Goal: Information Seeking & Learning: Learn about a topic

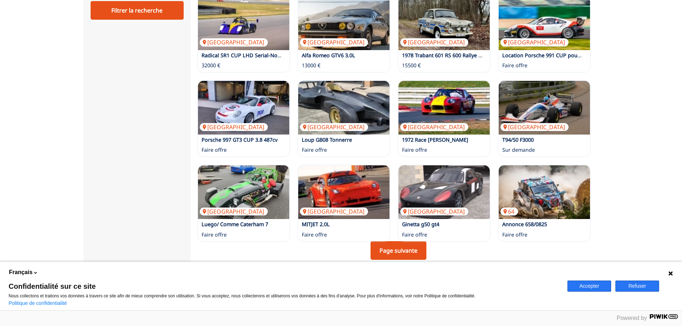
scroll to position [466, 0]
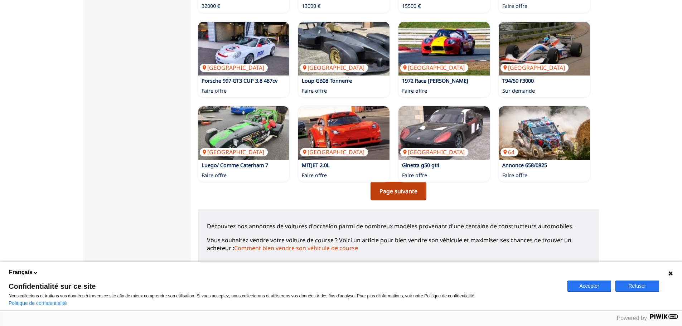
click at [403, 191] on link "Page suivante" at bounding box center [399, 191] width 56 height 19
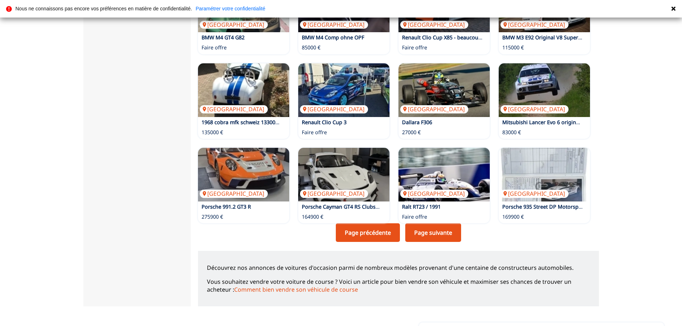
scroll to position [466, 0]
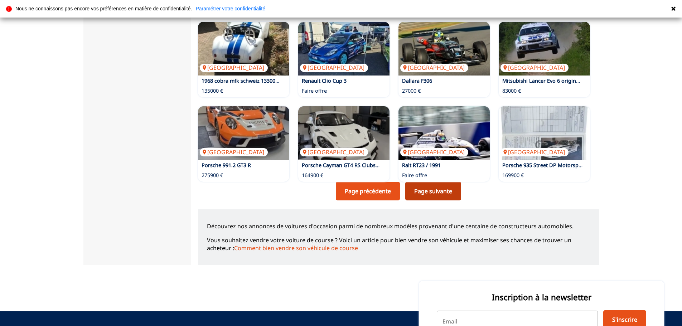
click at [438, 191] on link "Page suivante" at bounding box center [434, 191] width 56 height 19
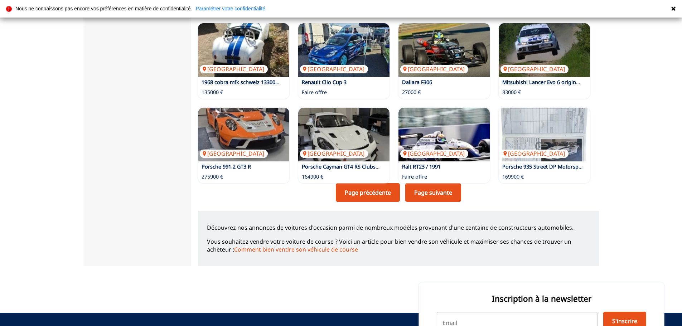
scroll to position [466, 0]
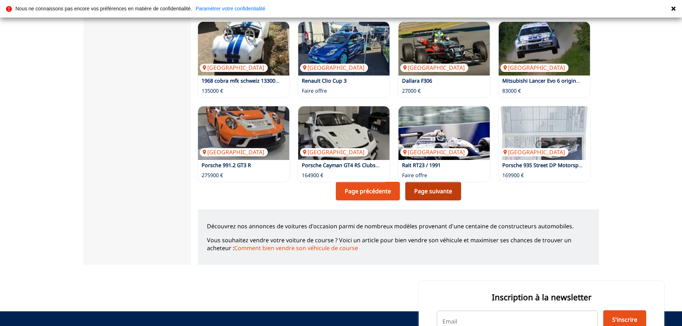
click at [427, 194] on link "Page suivante" at bounding box center [434, 191] width 56 height 19
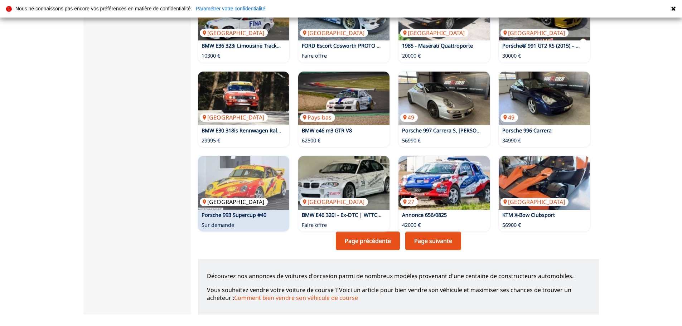
scroll to position [430, 0]
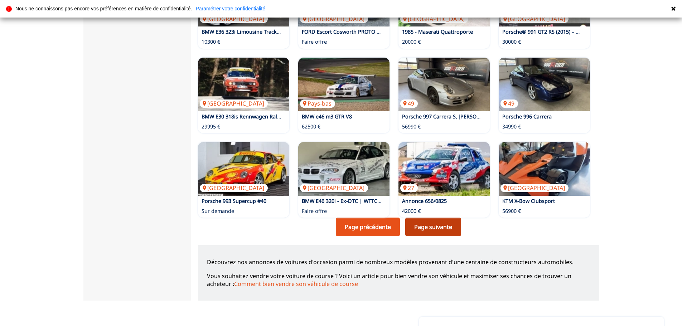
click at [429, 230] on link "Page suivante" at bounding box center [434, 227] width 56 height 19
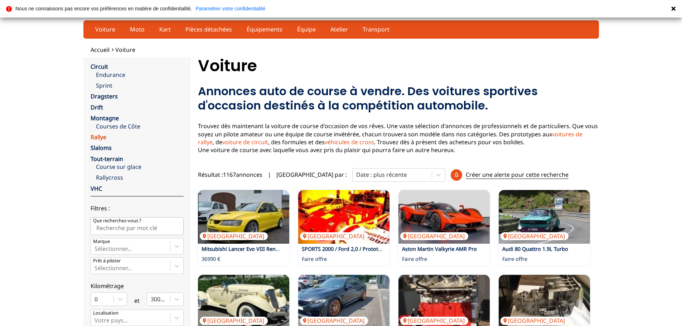
click at [101, 137] on link "Rallye" at bounding box center [99, 137] width 16 height 8
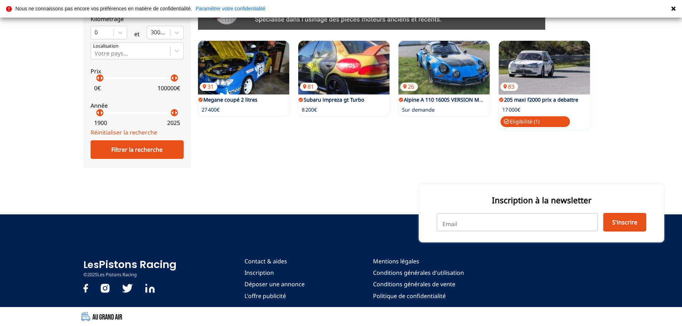
scroll to position [101, 0]
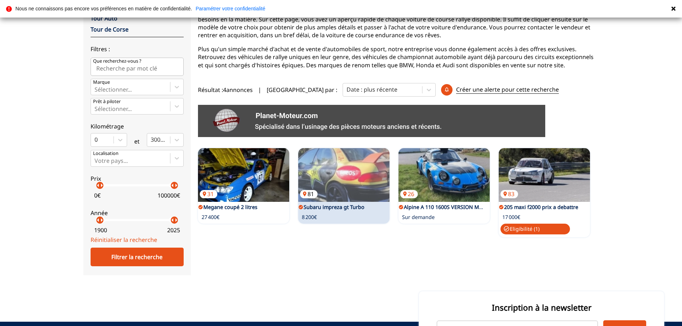
click at [355, 178] on img at bounding box center [343, 175] width 91 height 54
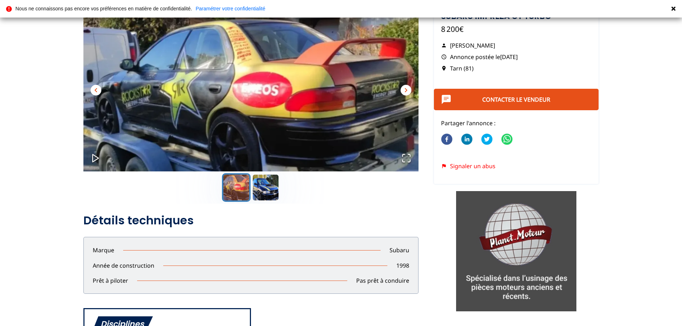
scroll to position [72, 0]
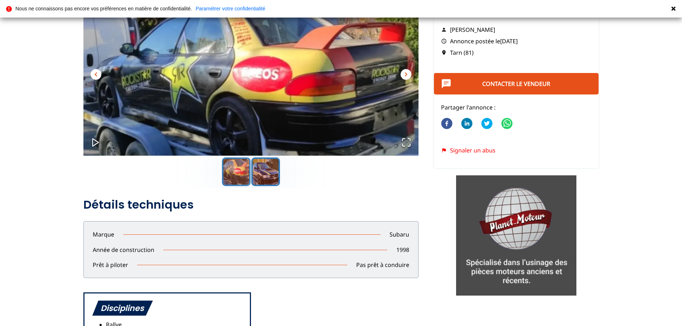
click at [266, 168] on button "Go to Slide 2" at bounding box center [265, 172] width 29 height 29
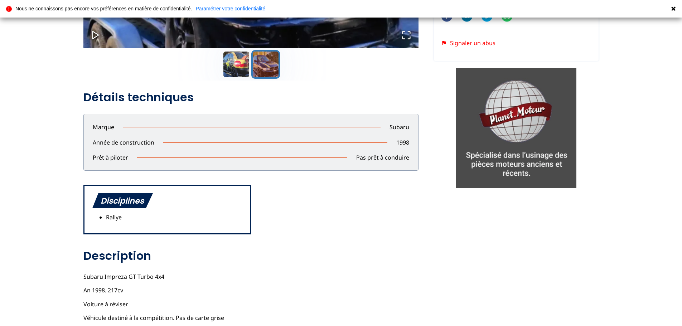
scroll to position [0, 0]
